Goal: Book appointment/travel/reservation

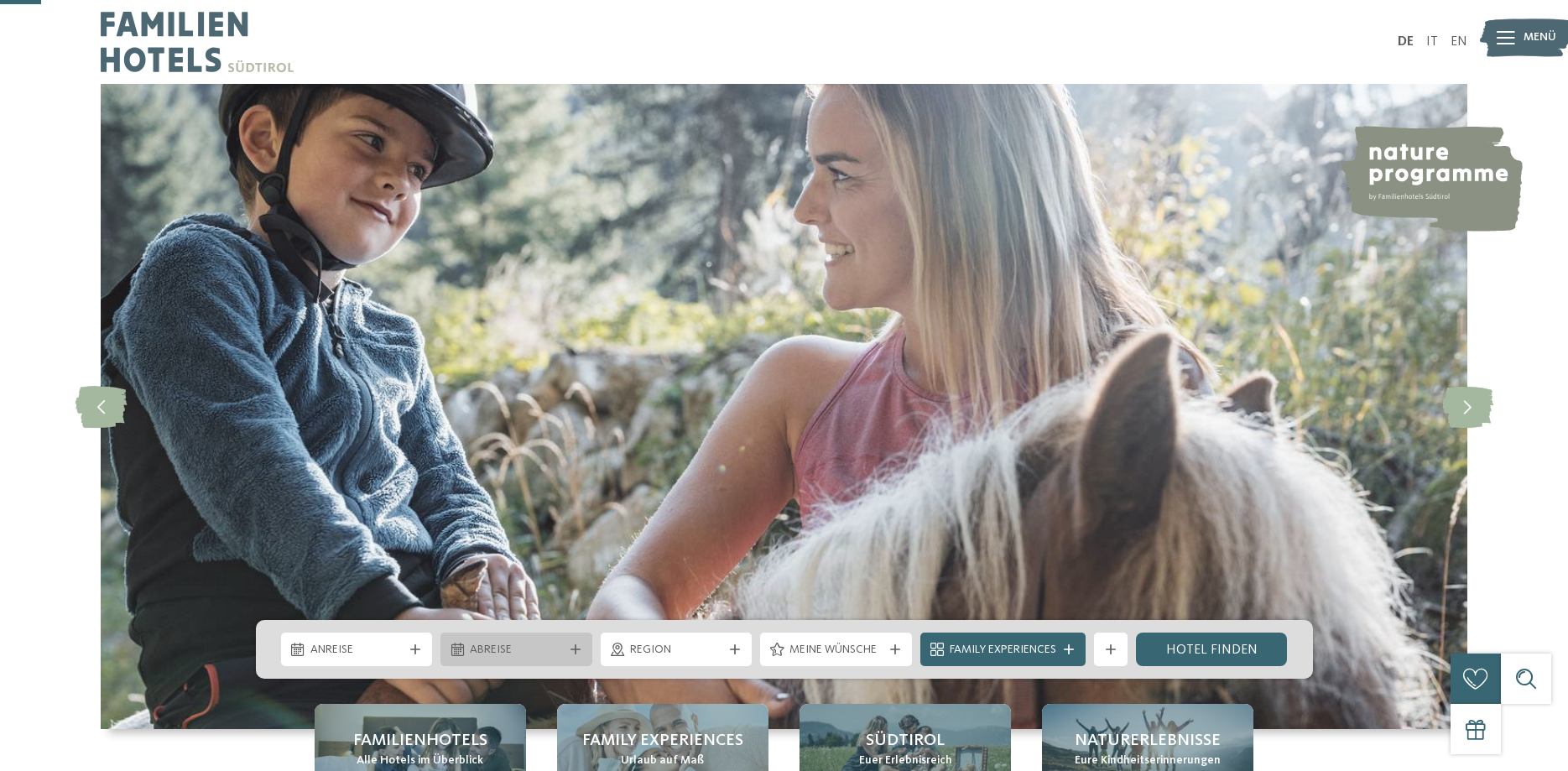
scroll to position [257, 0]
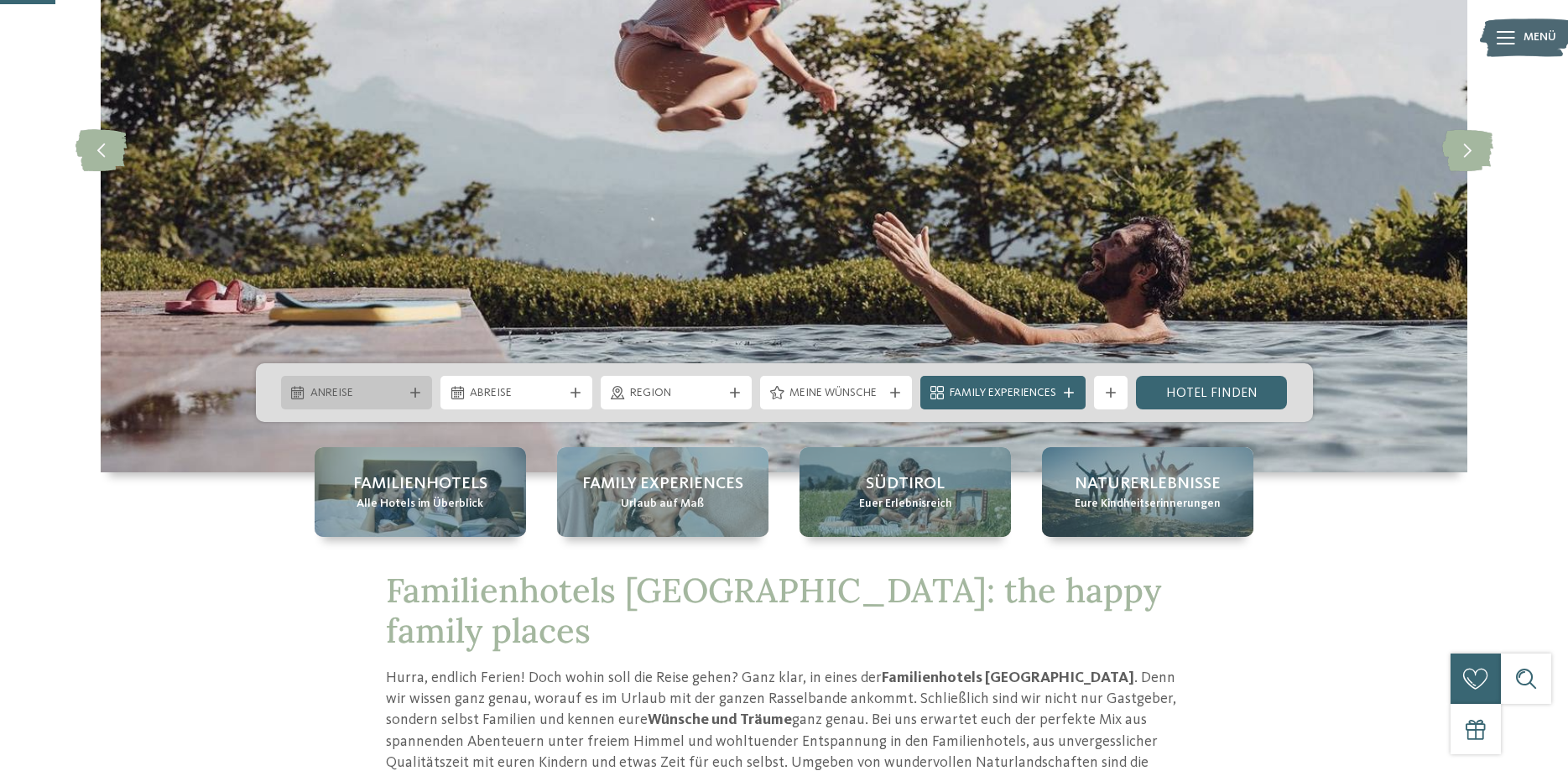
click at [398, 395] on span "Anreise" at bounding box center [357, 393] width 93 height 16
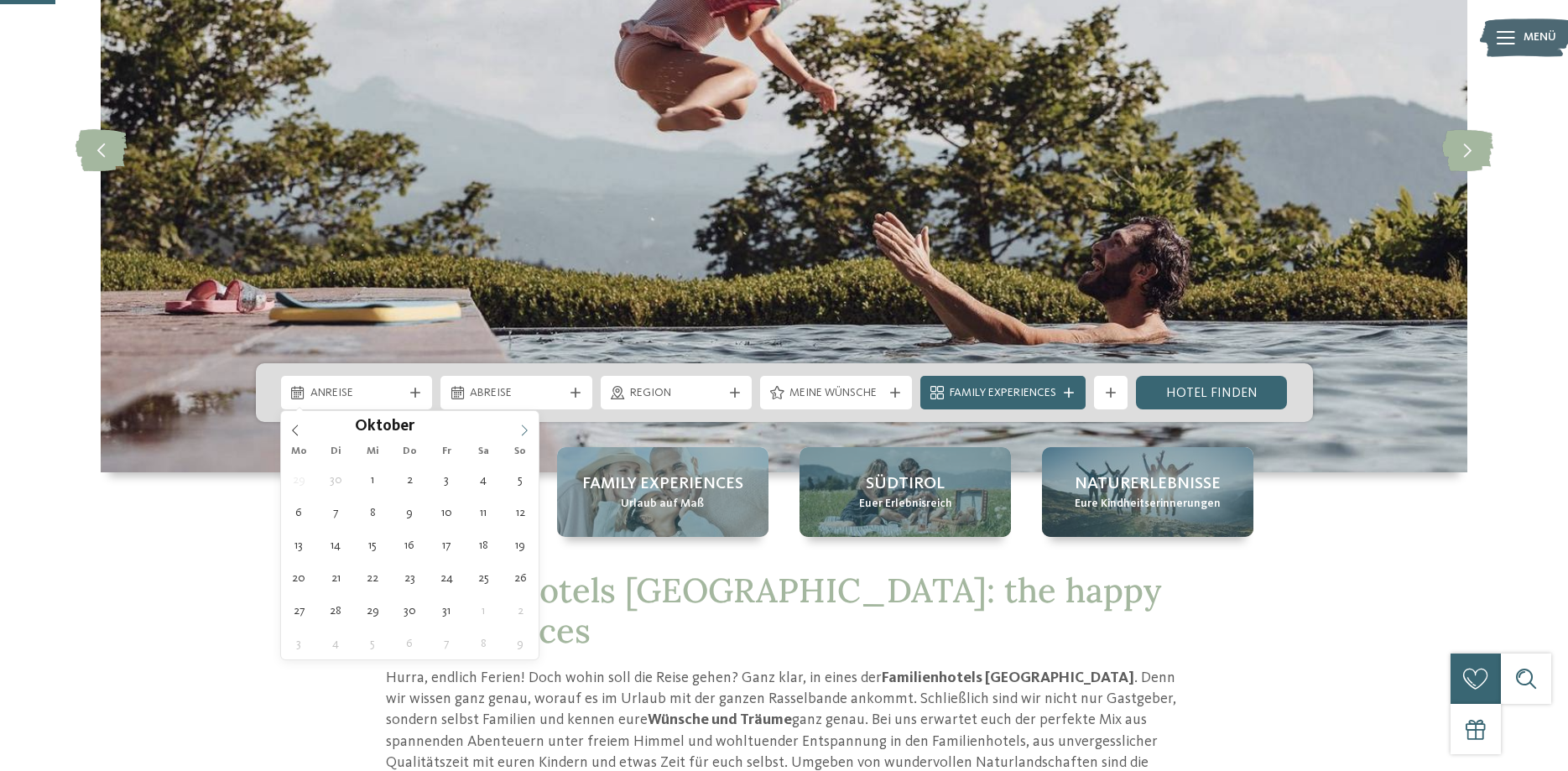
click at [518, 427] on span at bounding box center [524, 425] width 28 height 28
type input "****"
click at [518, 427] on span at bounding box center [524, 425] width 28 height 28
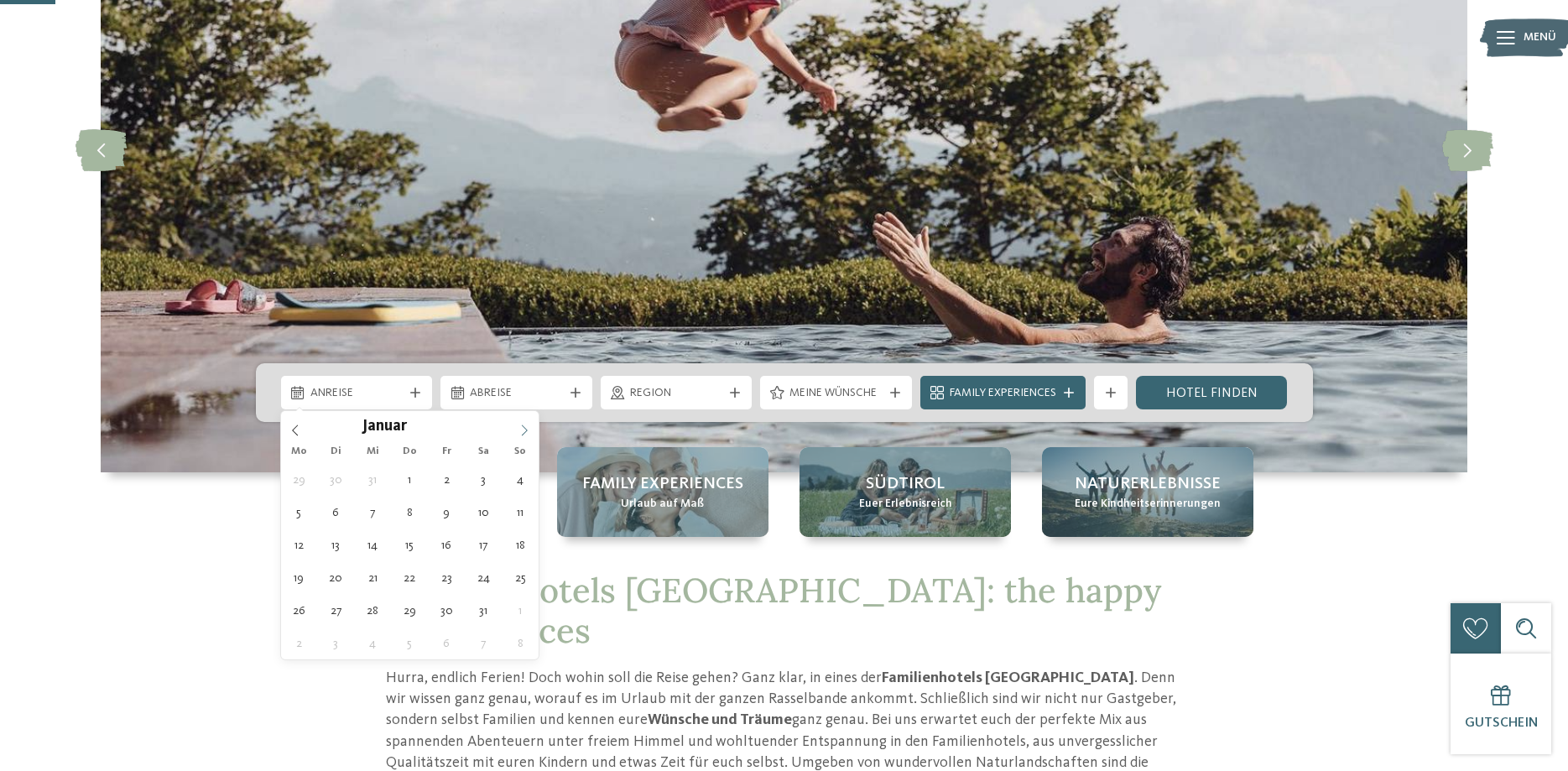
click at [518, 427] on span at bounding box center [524, 425] width 28 height 28
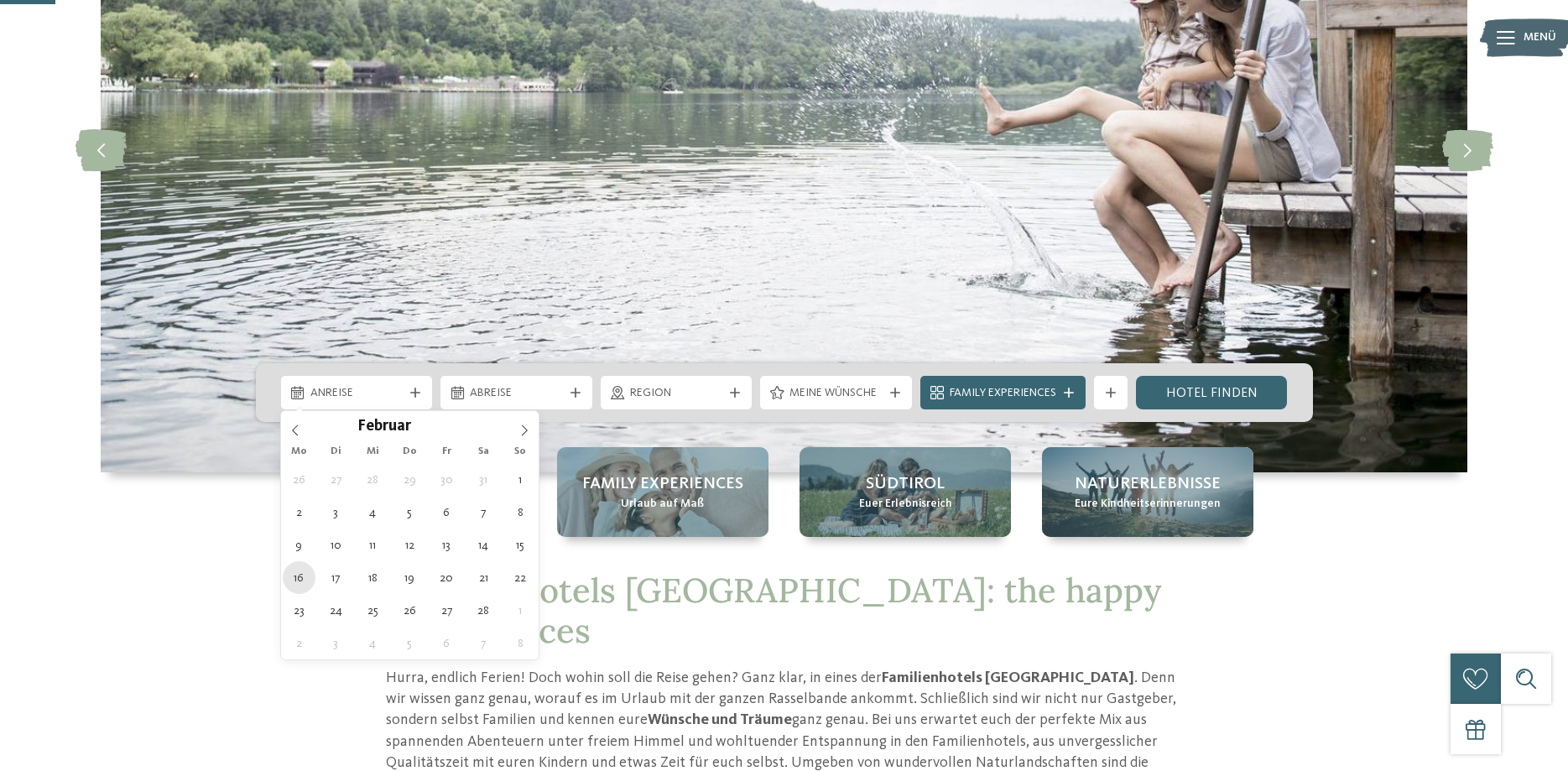
type div "[DATE]"
type input "****"
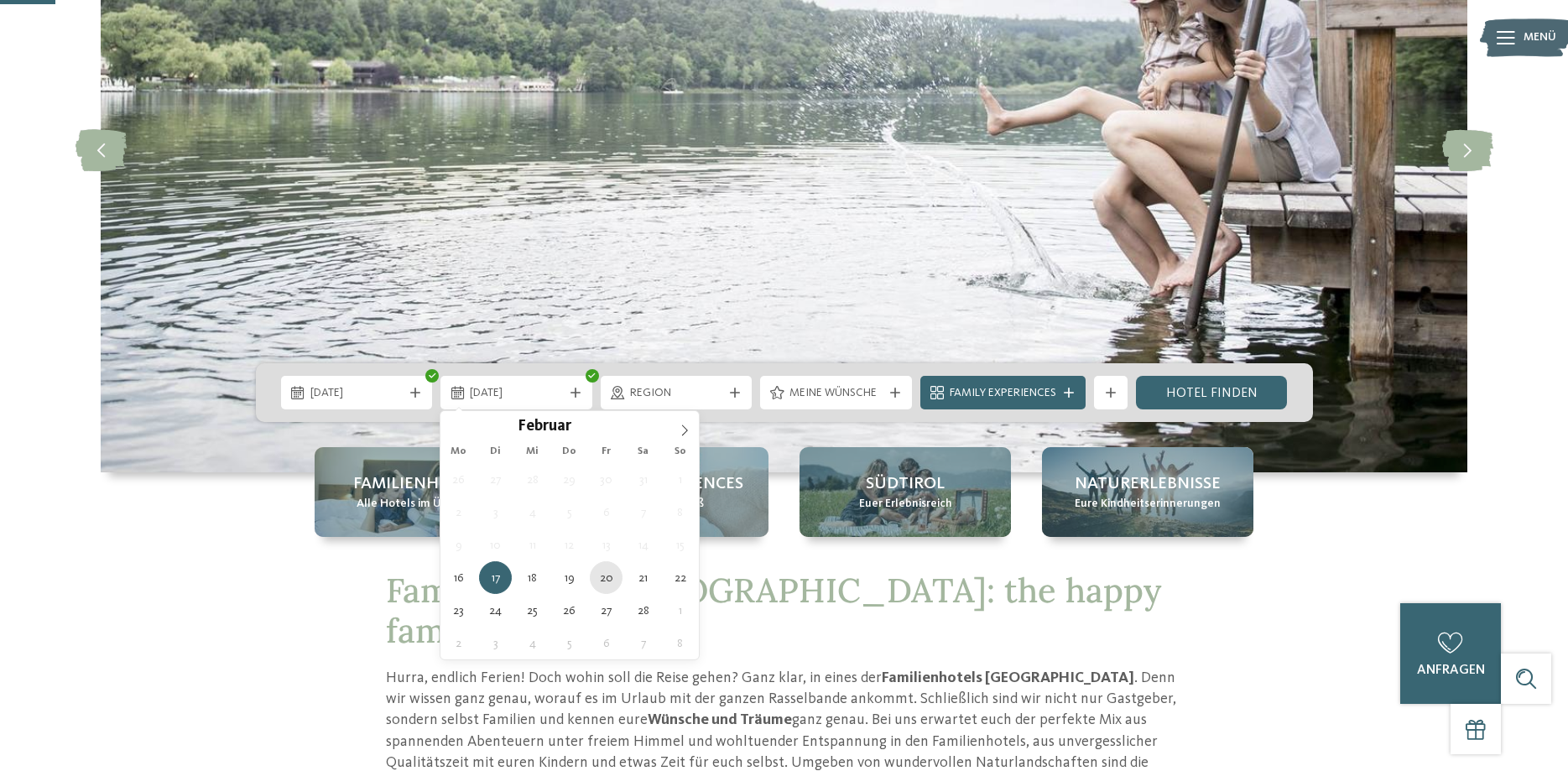
type div "[DATE]"
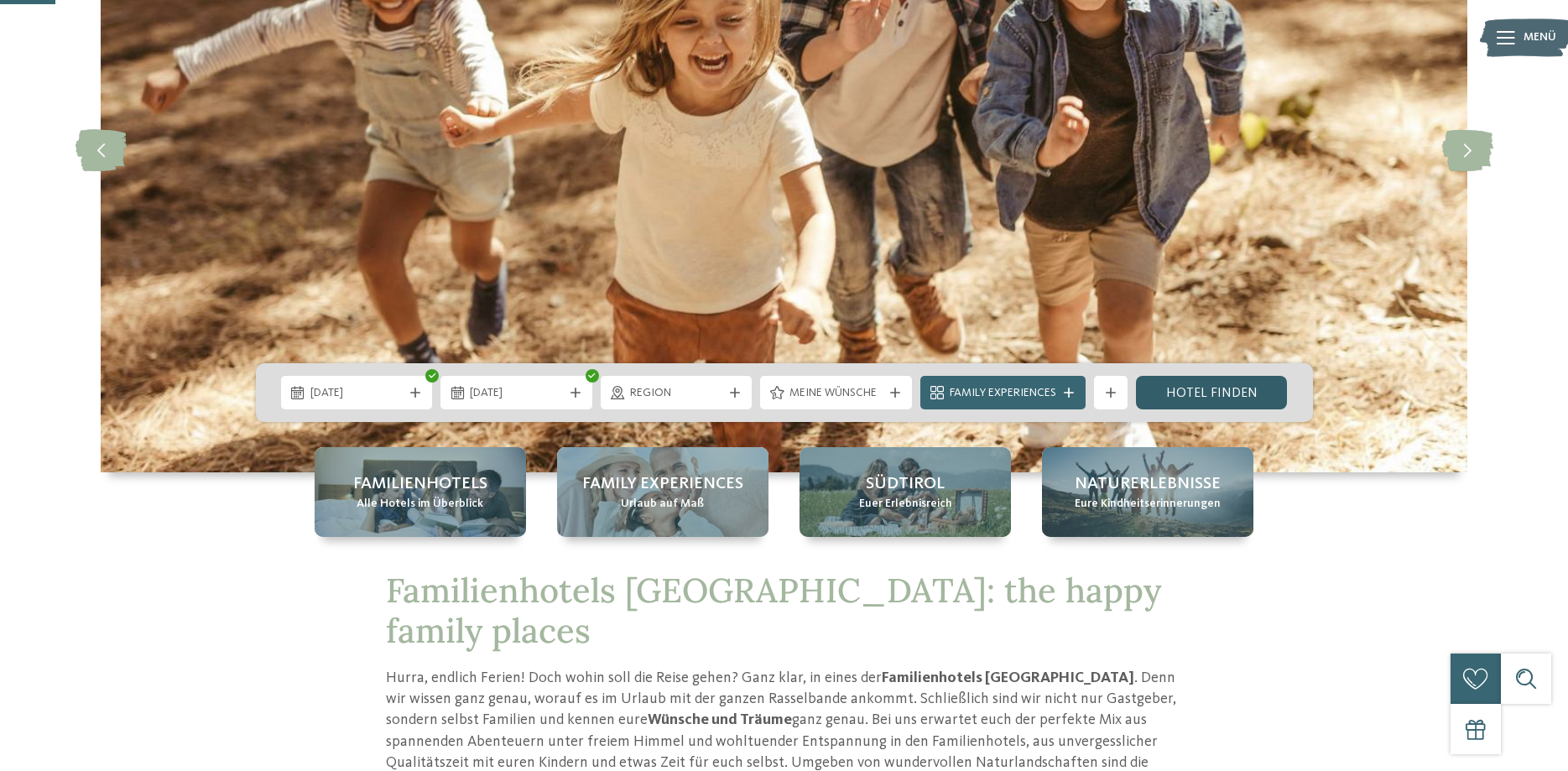
click at [1224, 396] on link "Hotel finden" at bounding box center [1212, 392] width 152 height 34
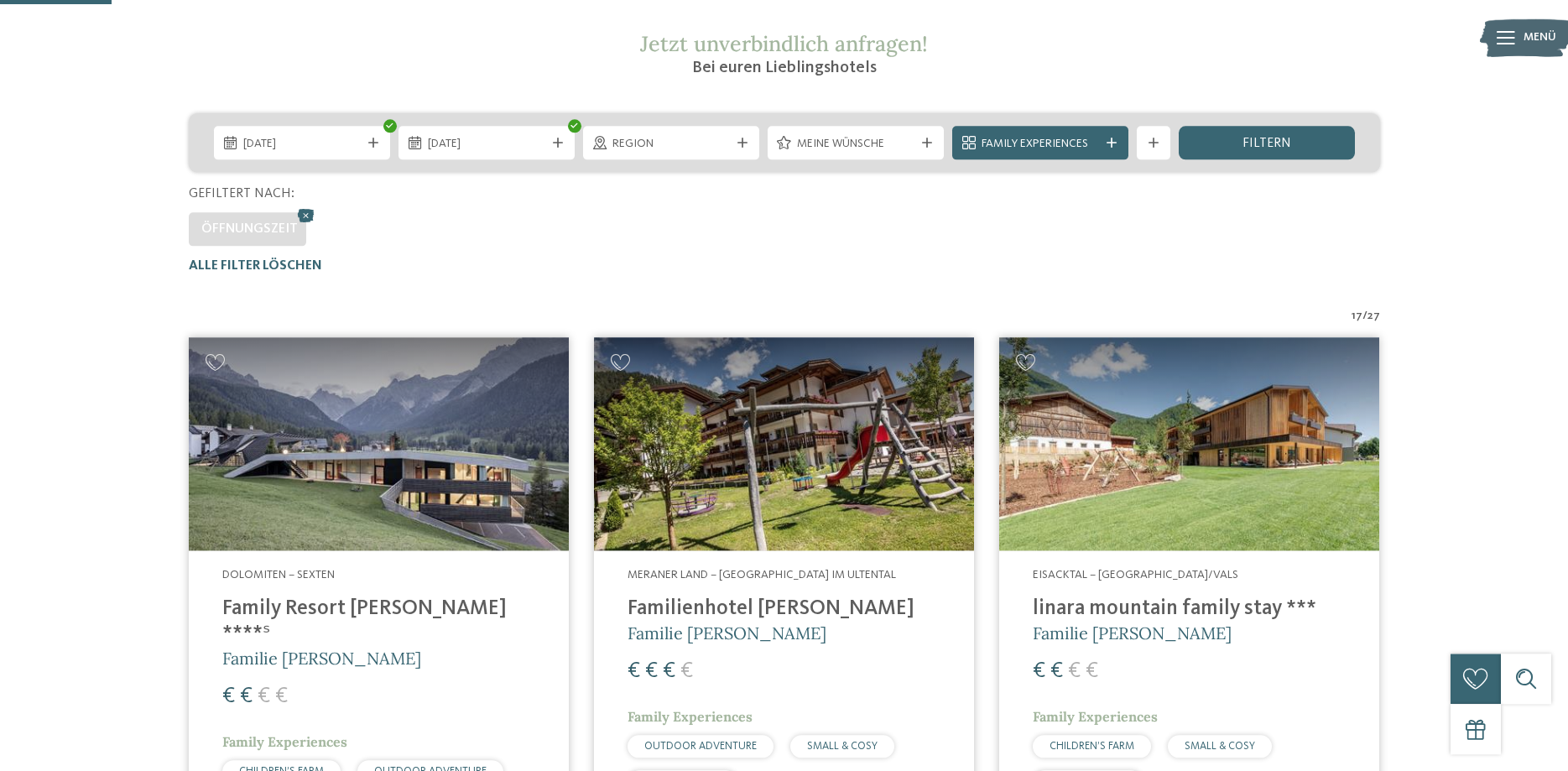
scroll to position [293, 0]
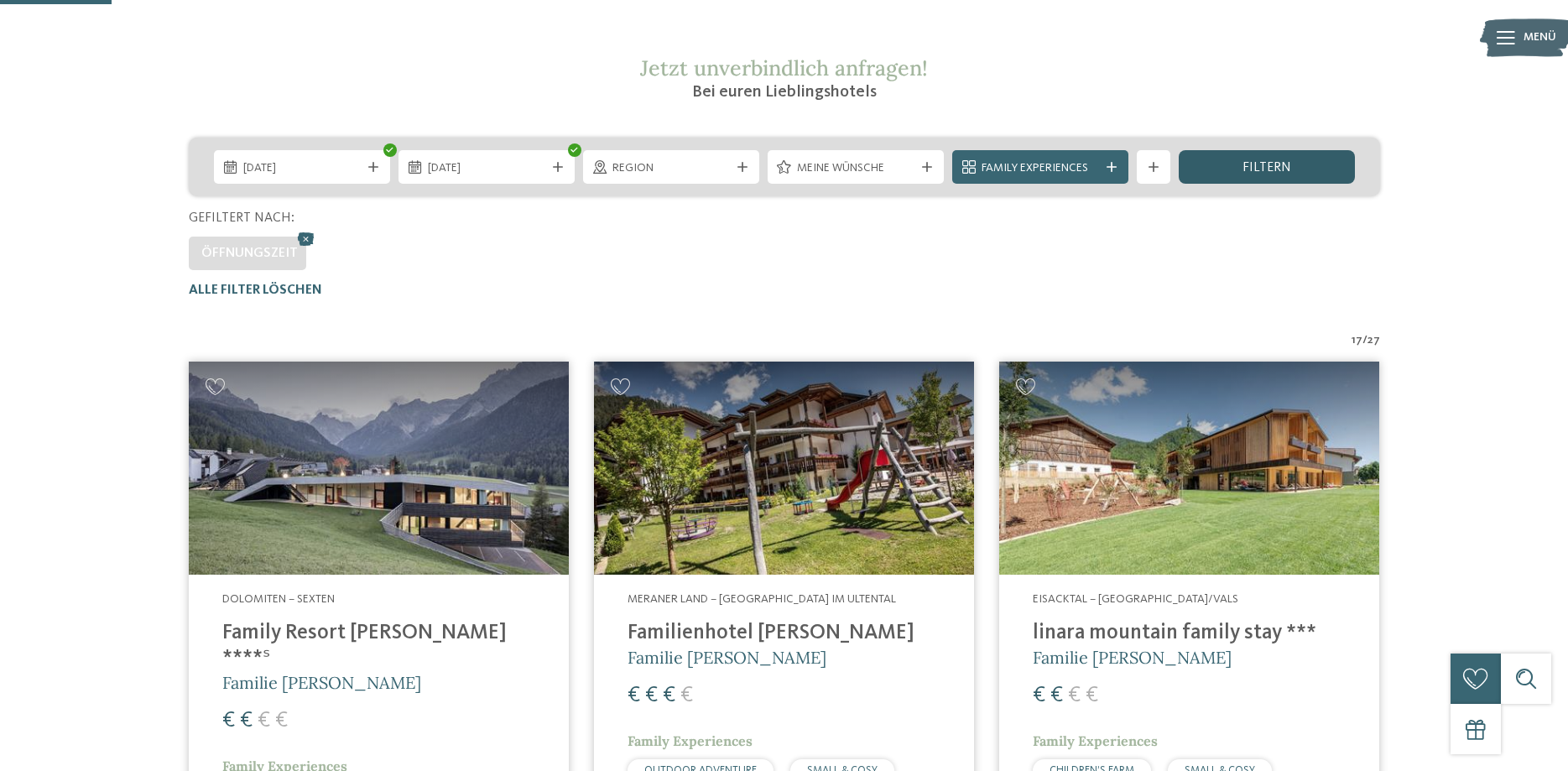
click at [1272, 159] on div "filtern" at bounding box center [1266, 167] width 176 height 34
click at [1260, 171] on span "filtern" at bounding box center [1266, 168] width 48 height 14
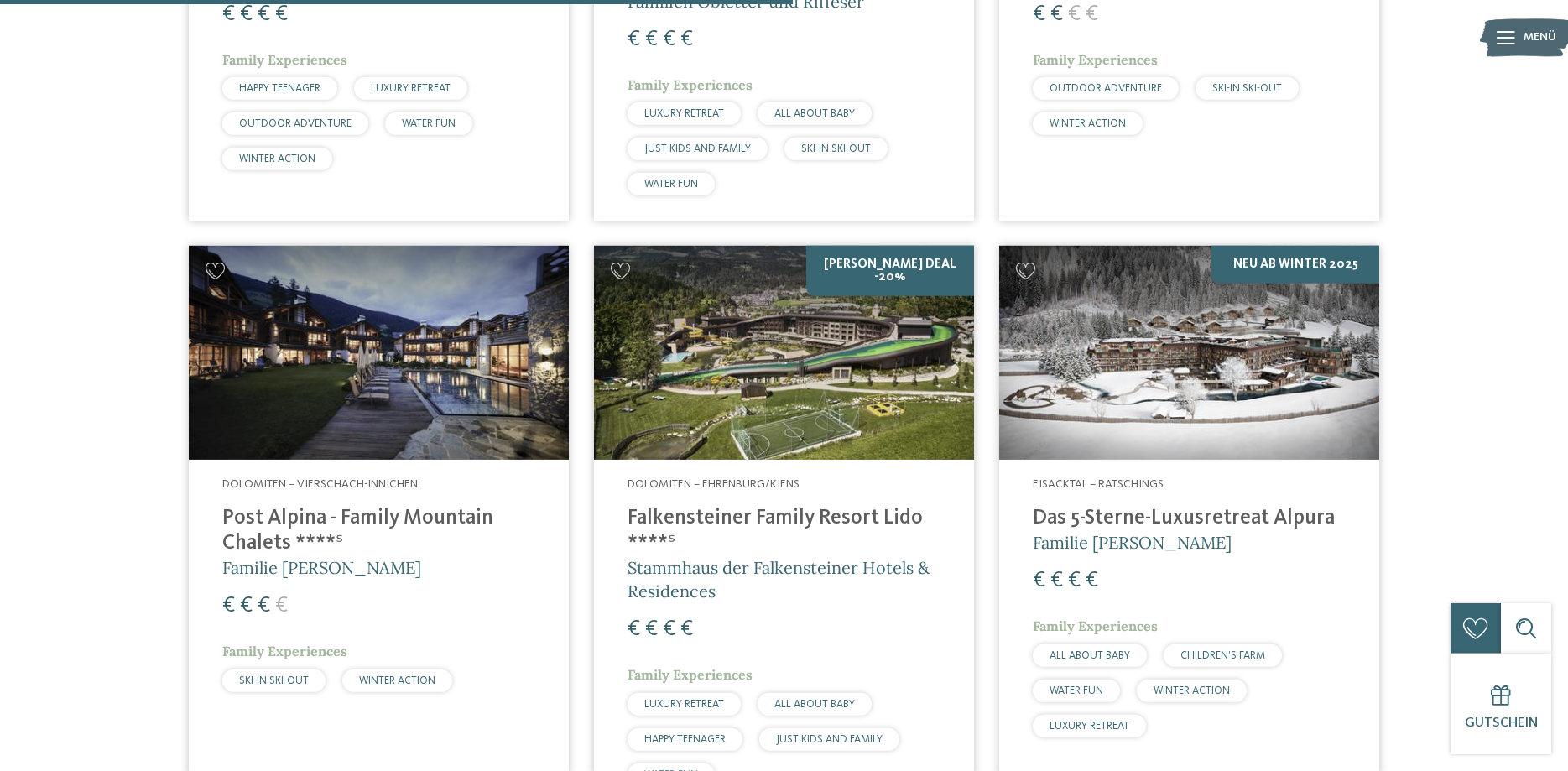
scroll to position [2090, 0]
